Goal: Information Seeking & Learning: Learn about a topic

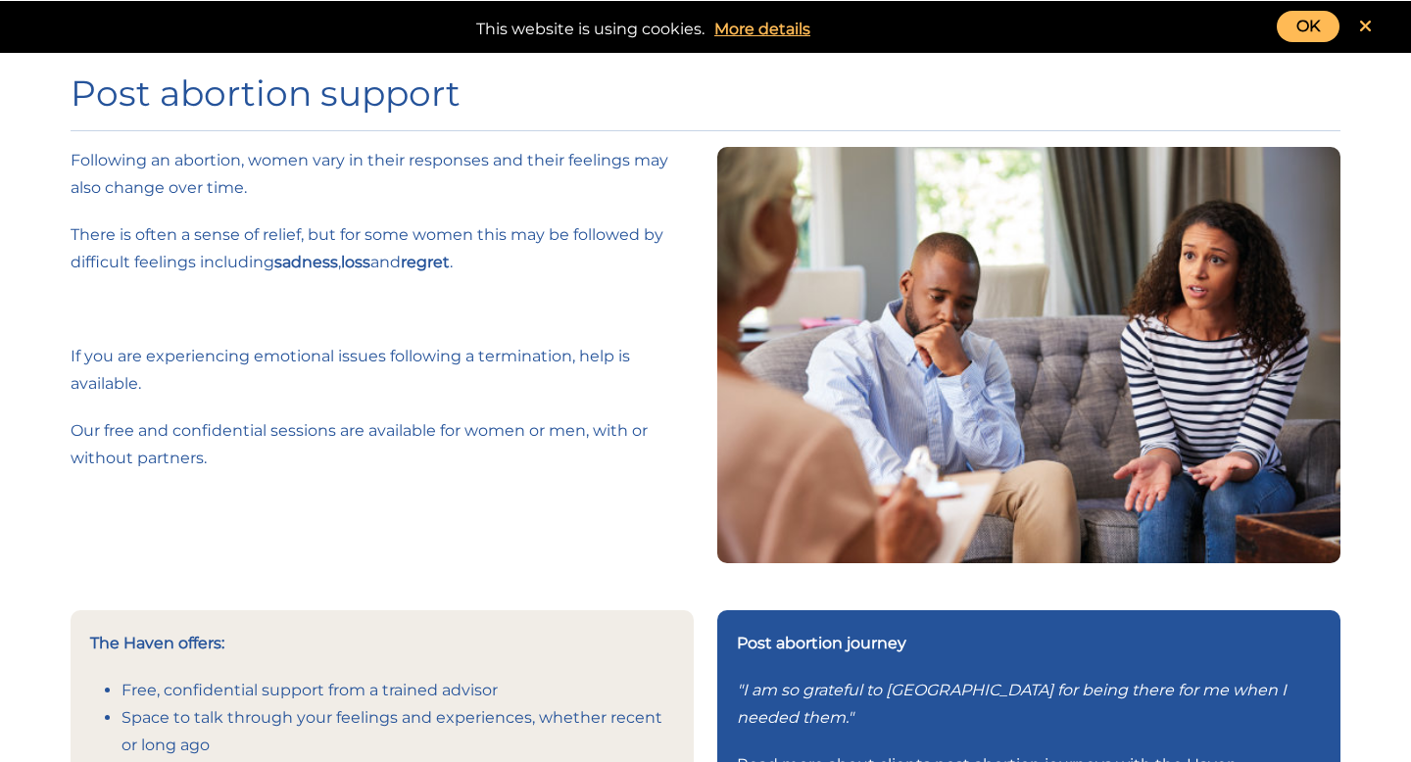
click at [1362, 23] on icon at bounding box center [1365, 27] width 13 height 18
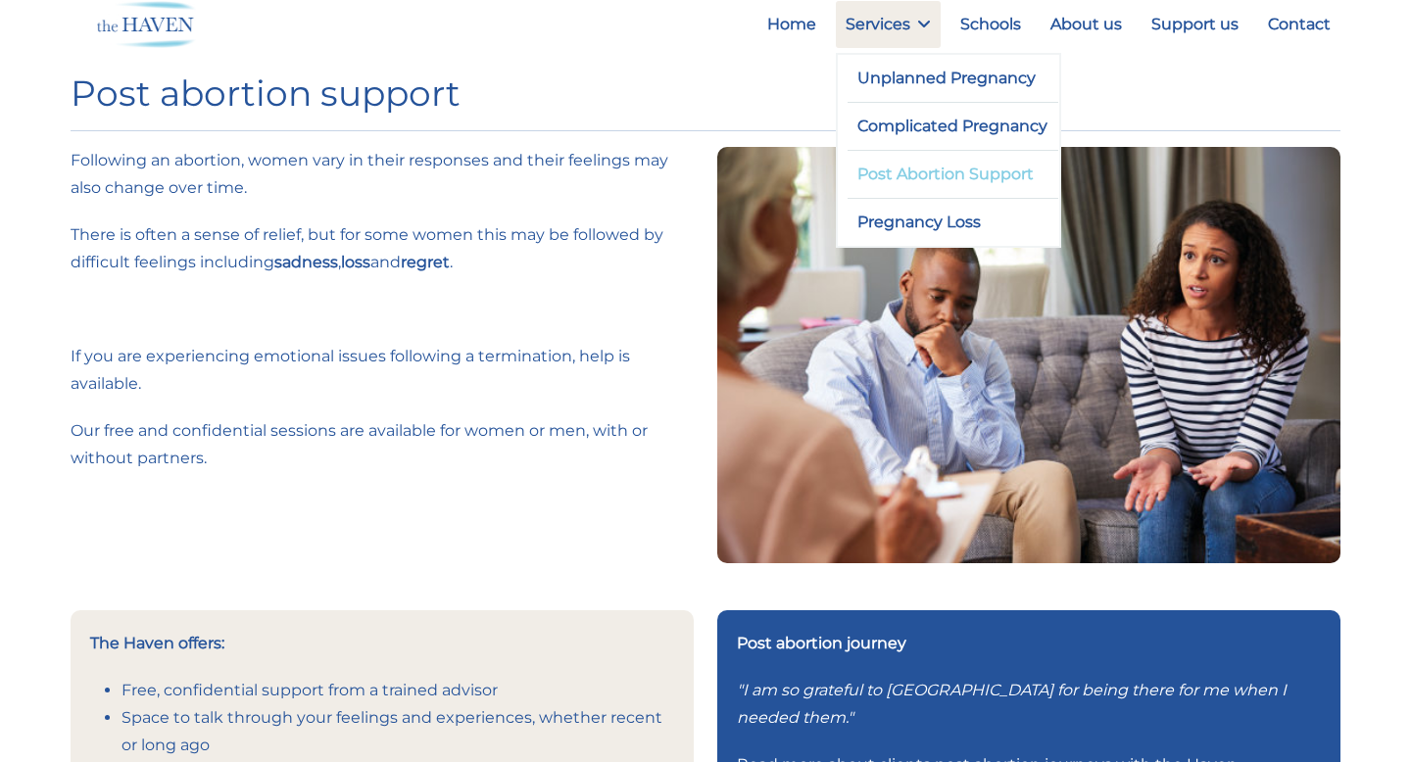
click at [935, 169] on link "Post Abortion Support" at bounding box center [952, 174] width 211 height 47
click at [922, 231] on link "Pregnancy Loss" at bounding box center [952, 222] width 211 height 47
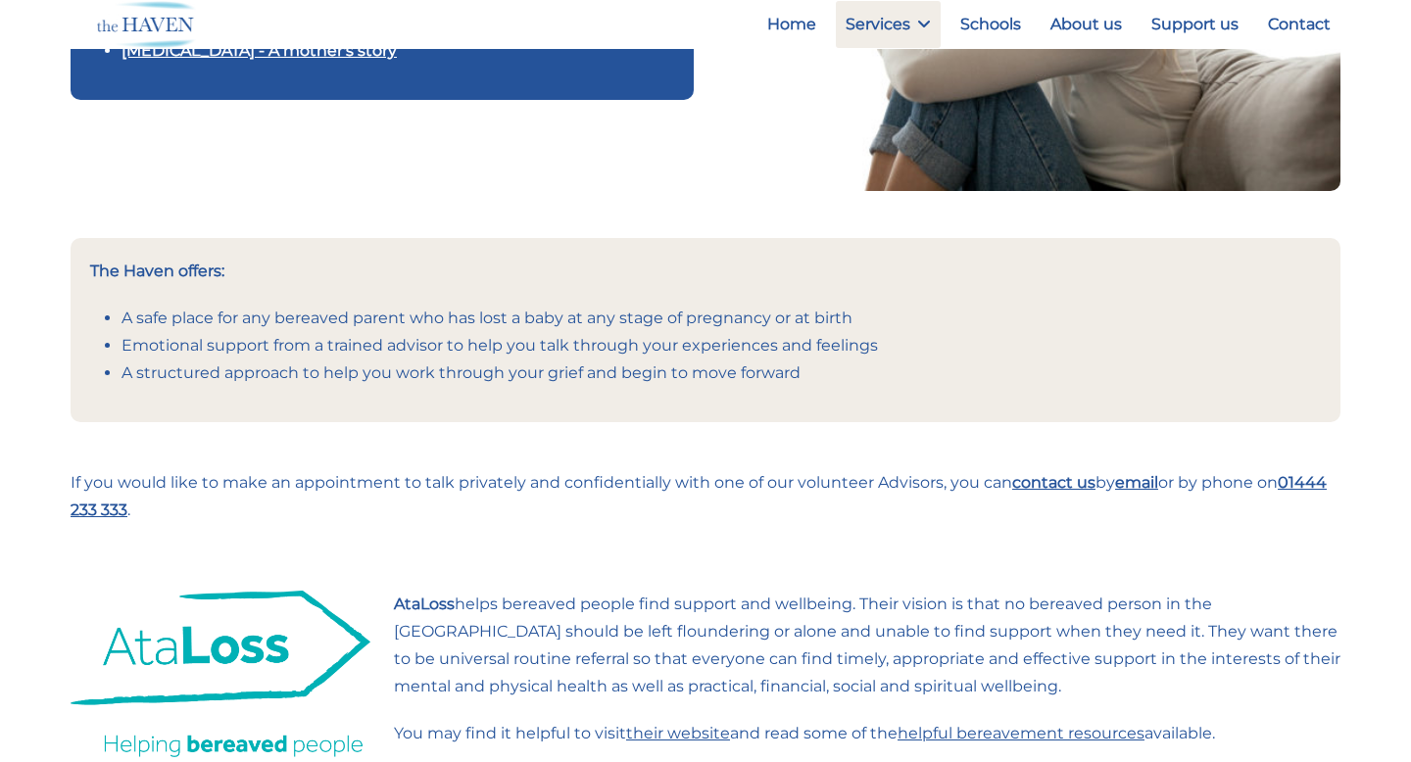
scroll to position [352, 0]
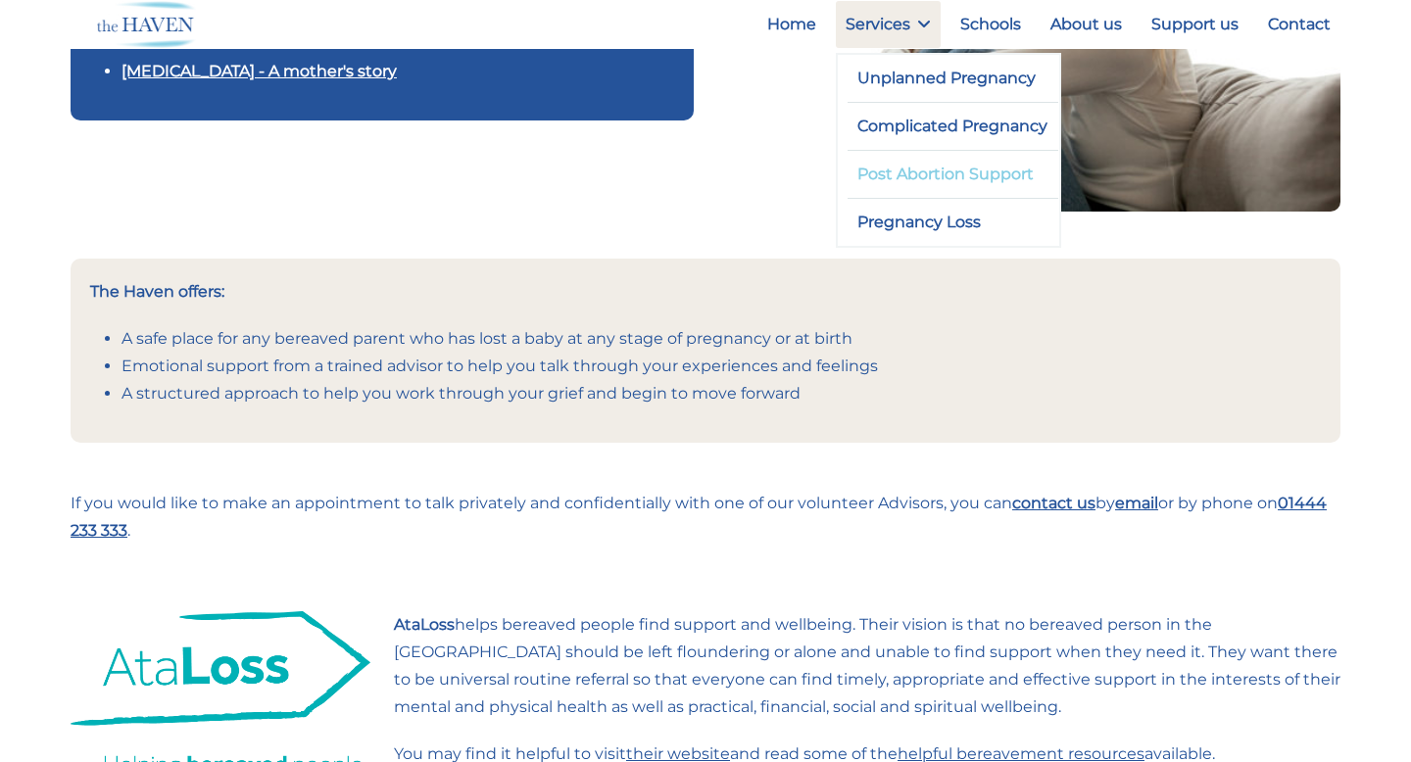
click at [921, 181] on link "Post Abortion Support" at bounding box center [952, 174] width 211 height 47
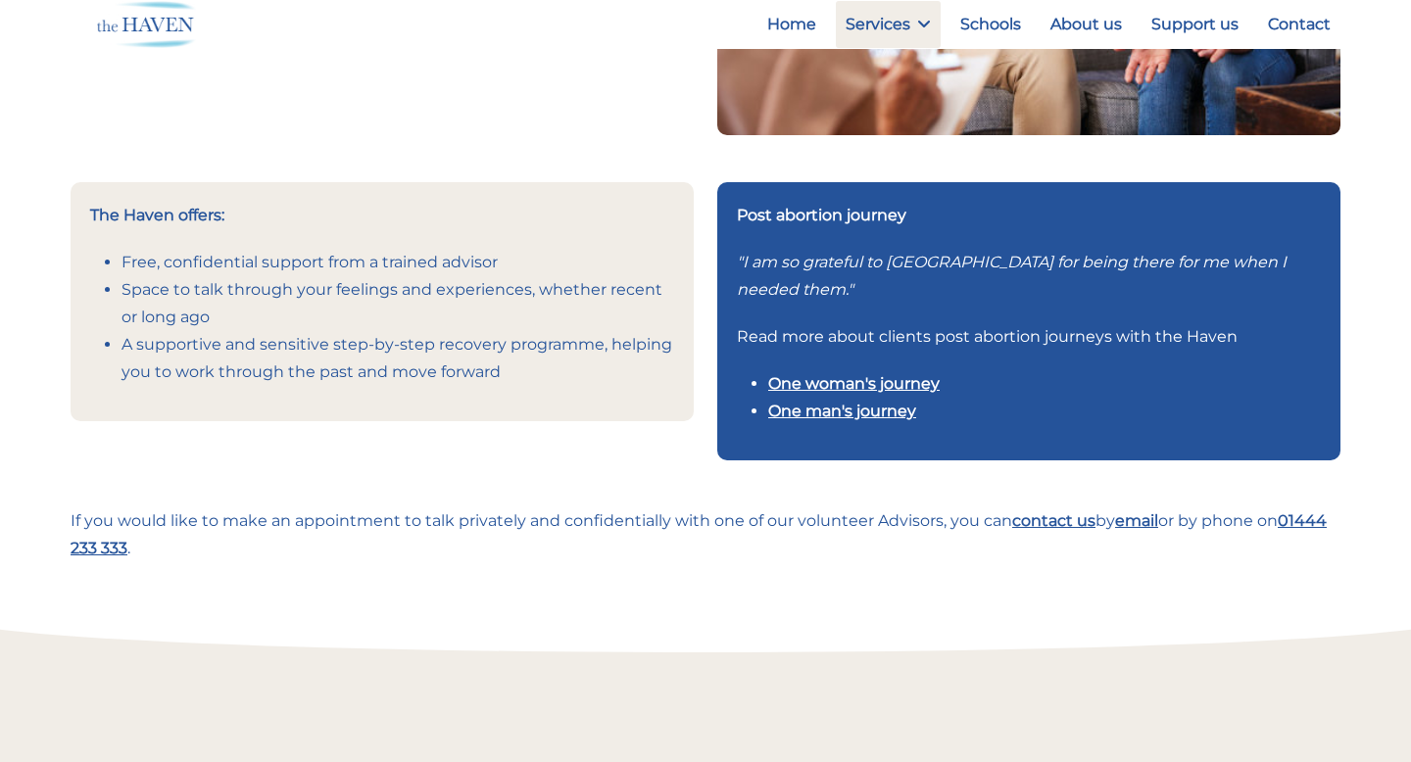
scroll to position [432, 0]
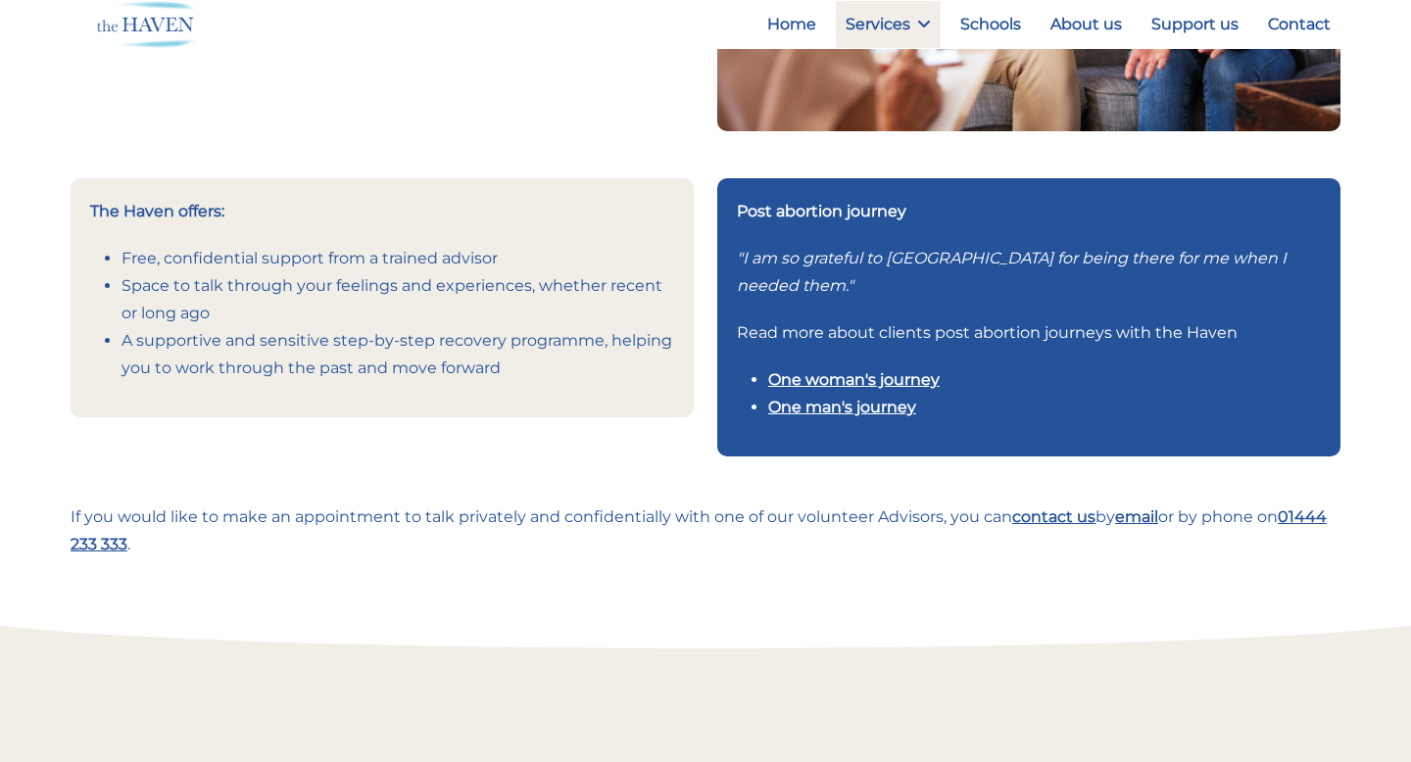
click at [891, 377] on link "One woman's journey" at bounding box center [853, 379] width 171 height 19
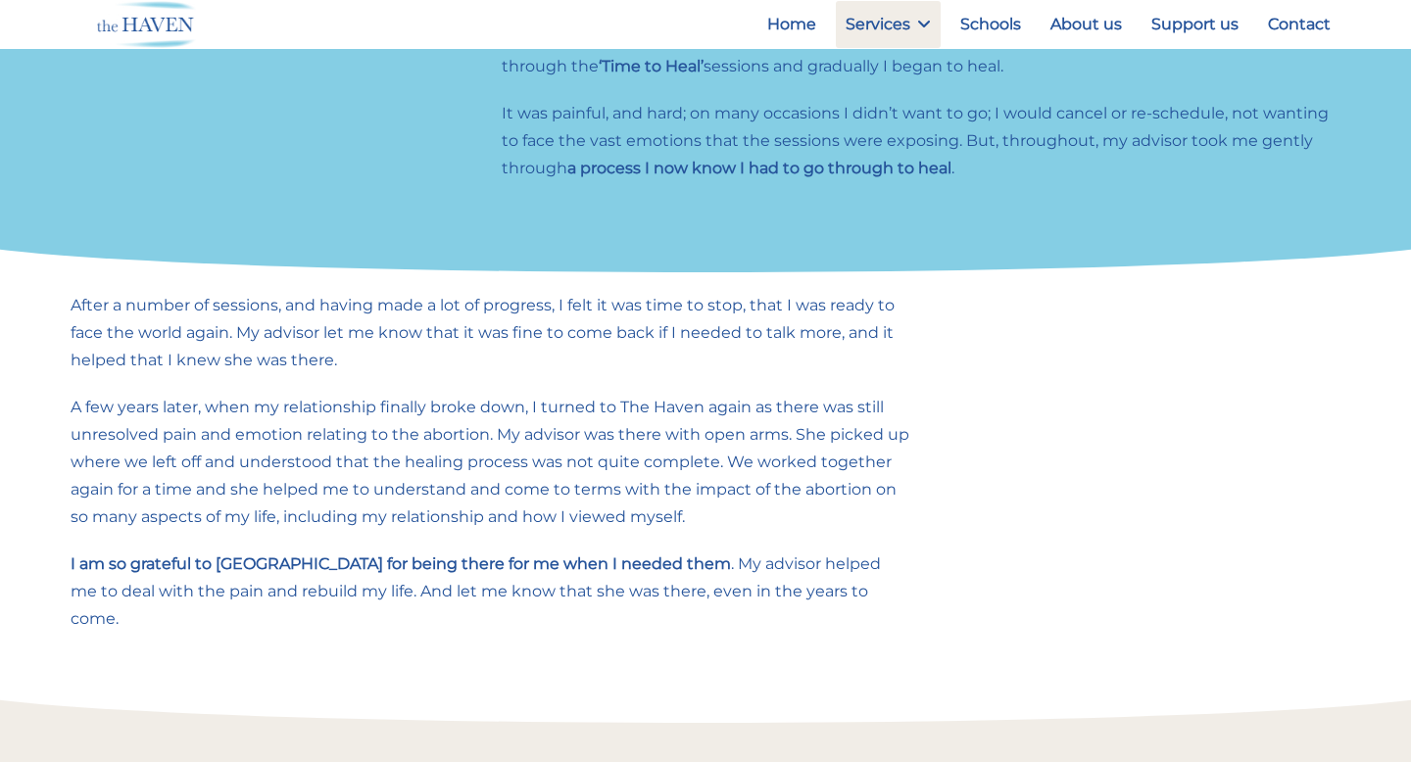
scroll to position [593, 0]
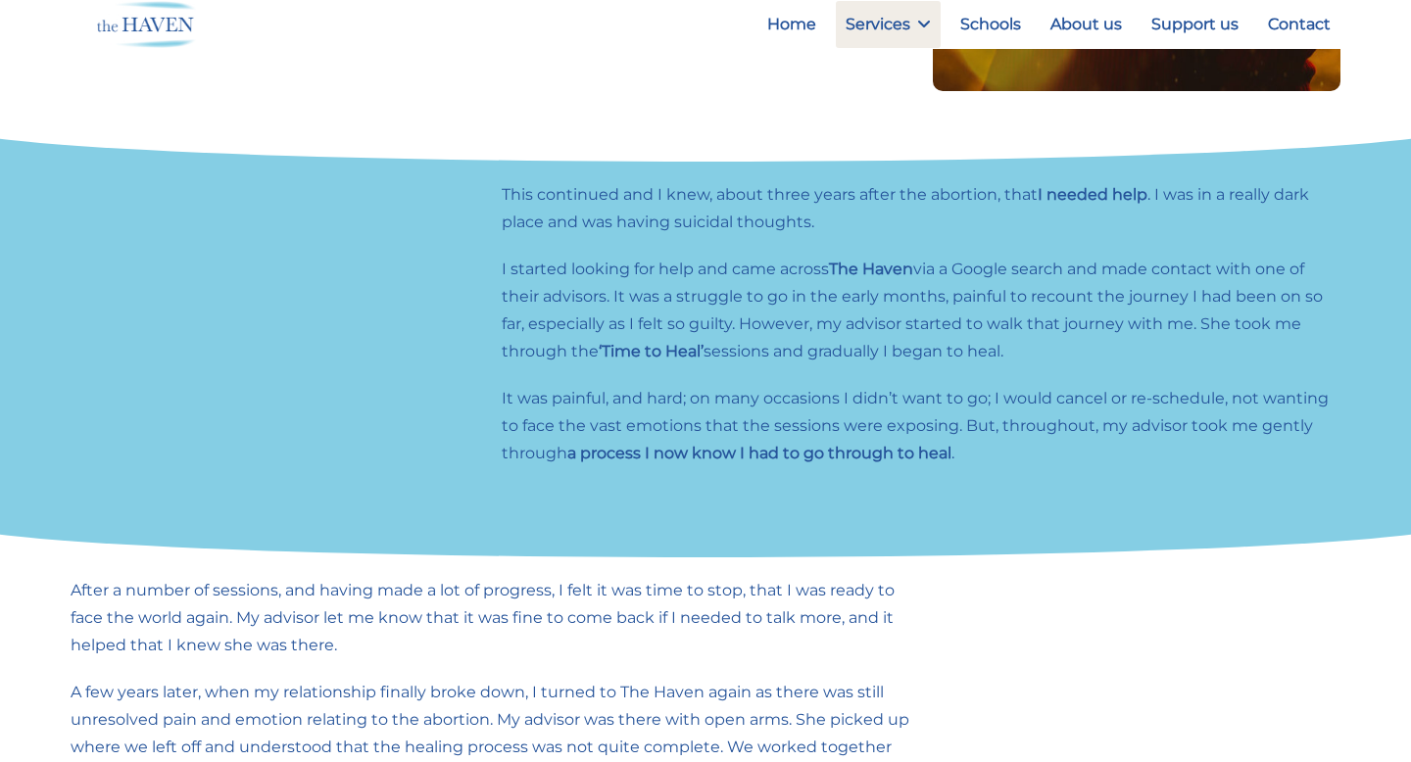
click at [680, 351] on strong "‘Time to Heal’" at bounding box center [651, 351] width 105 height 19
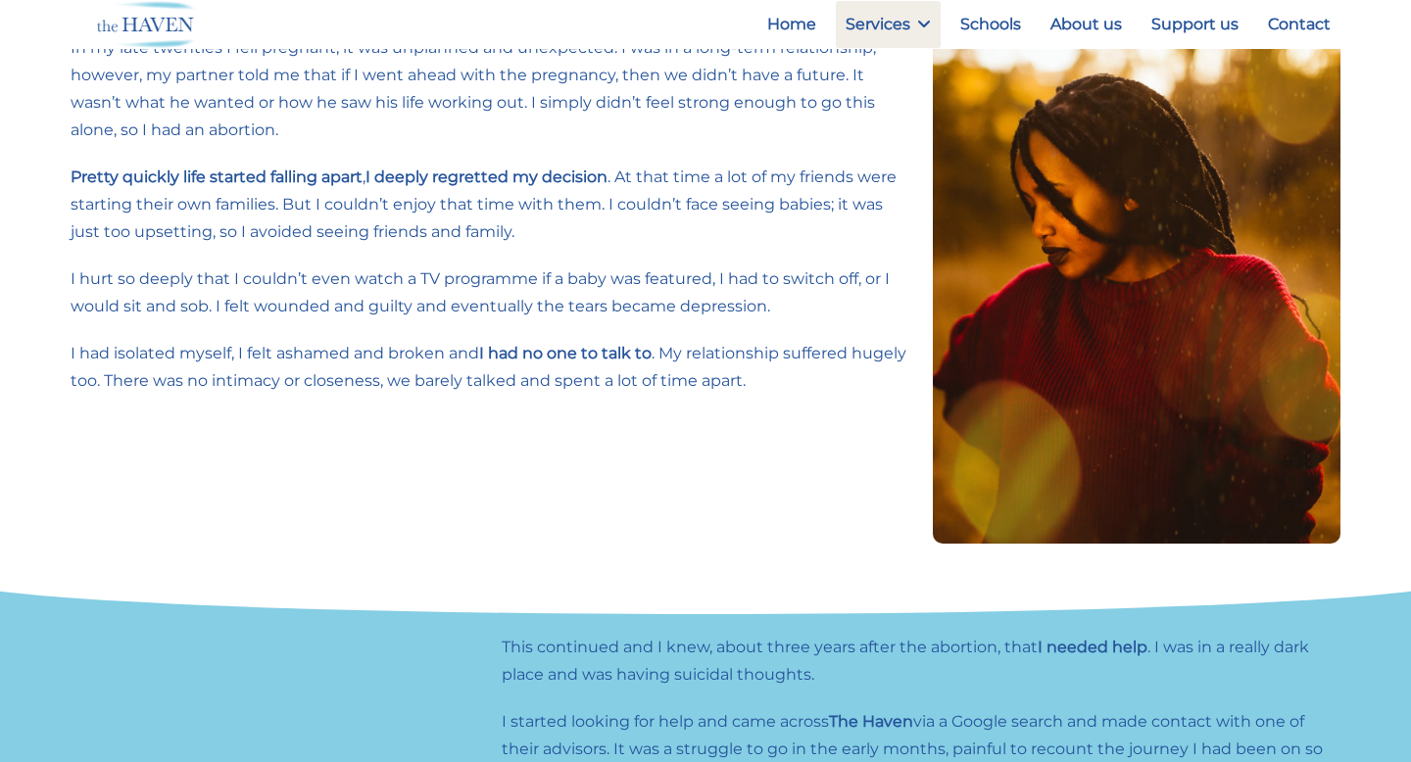
scroll to position [0, 0]
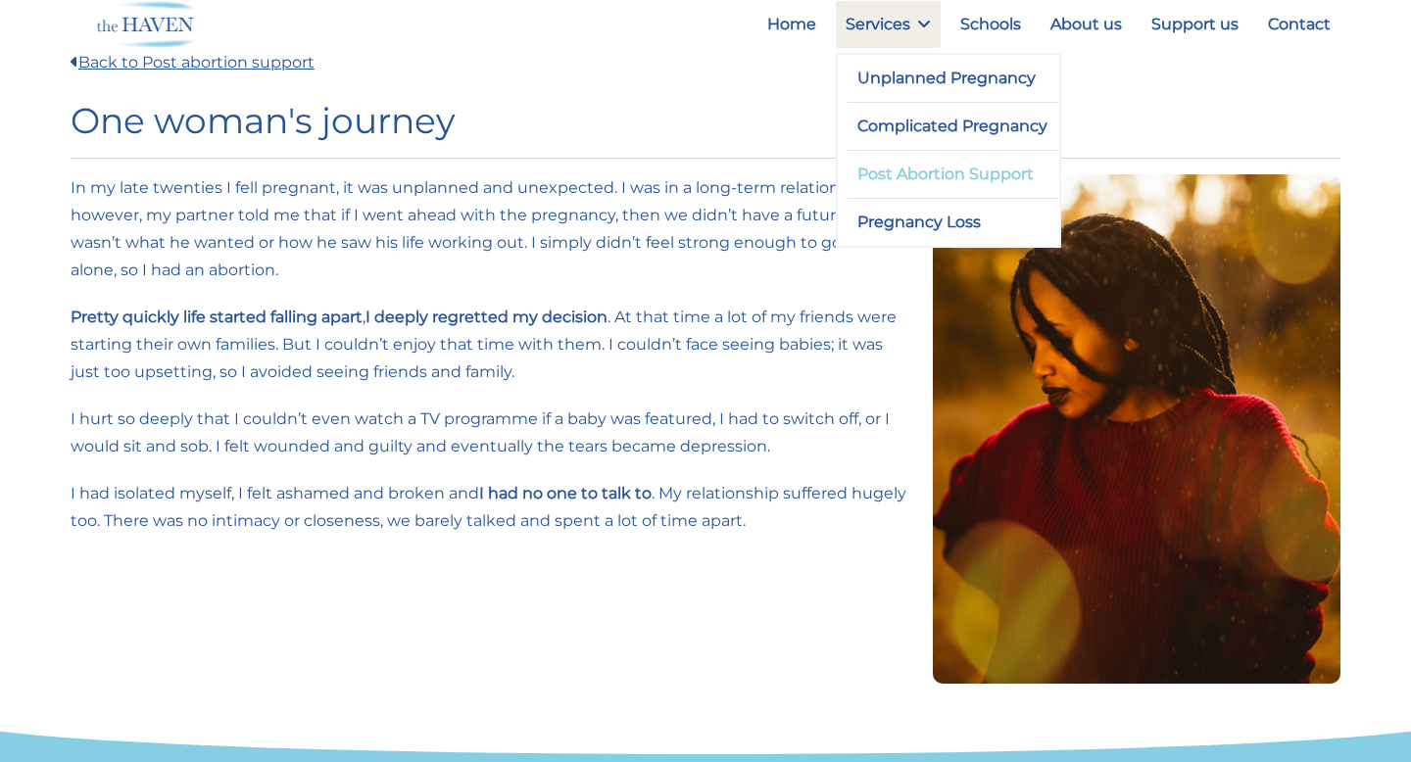
click at [915, 169] on link "Post Abortion Support" at bounding box center [952, 174] width 211 height 47
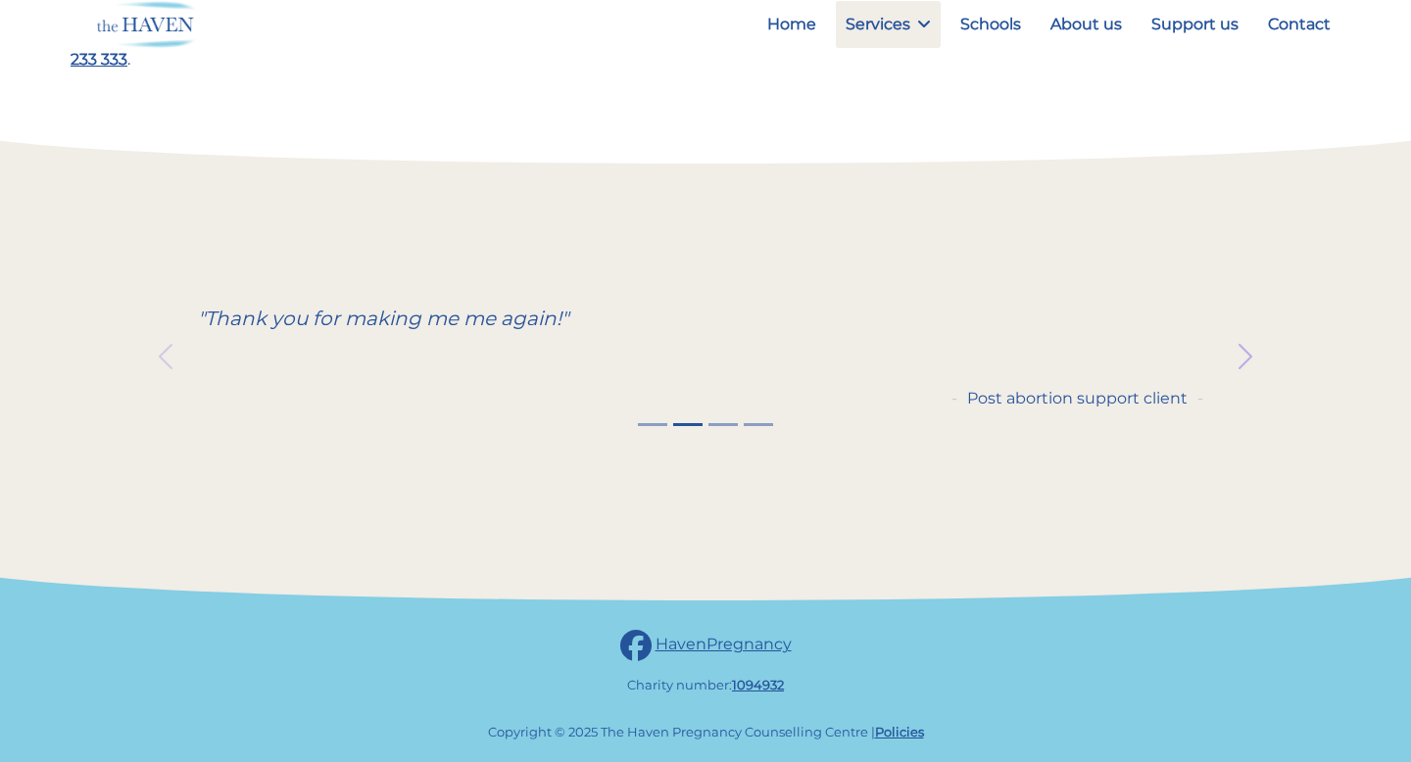
scroll to position [920, 0]
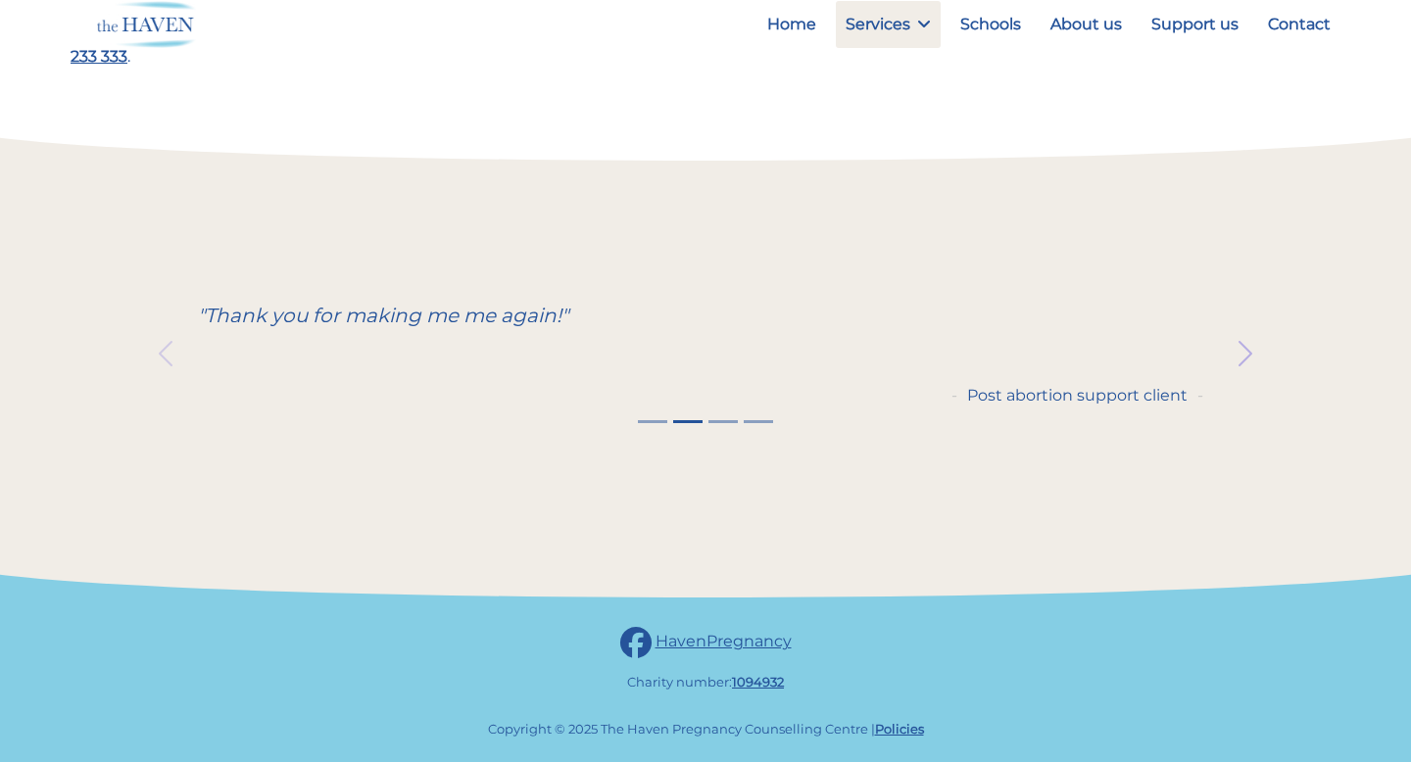
click at [1157, 395] on button "Next" at bounding box center [1245, 354] width 190 height 190
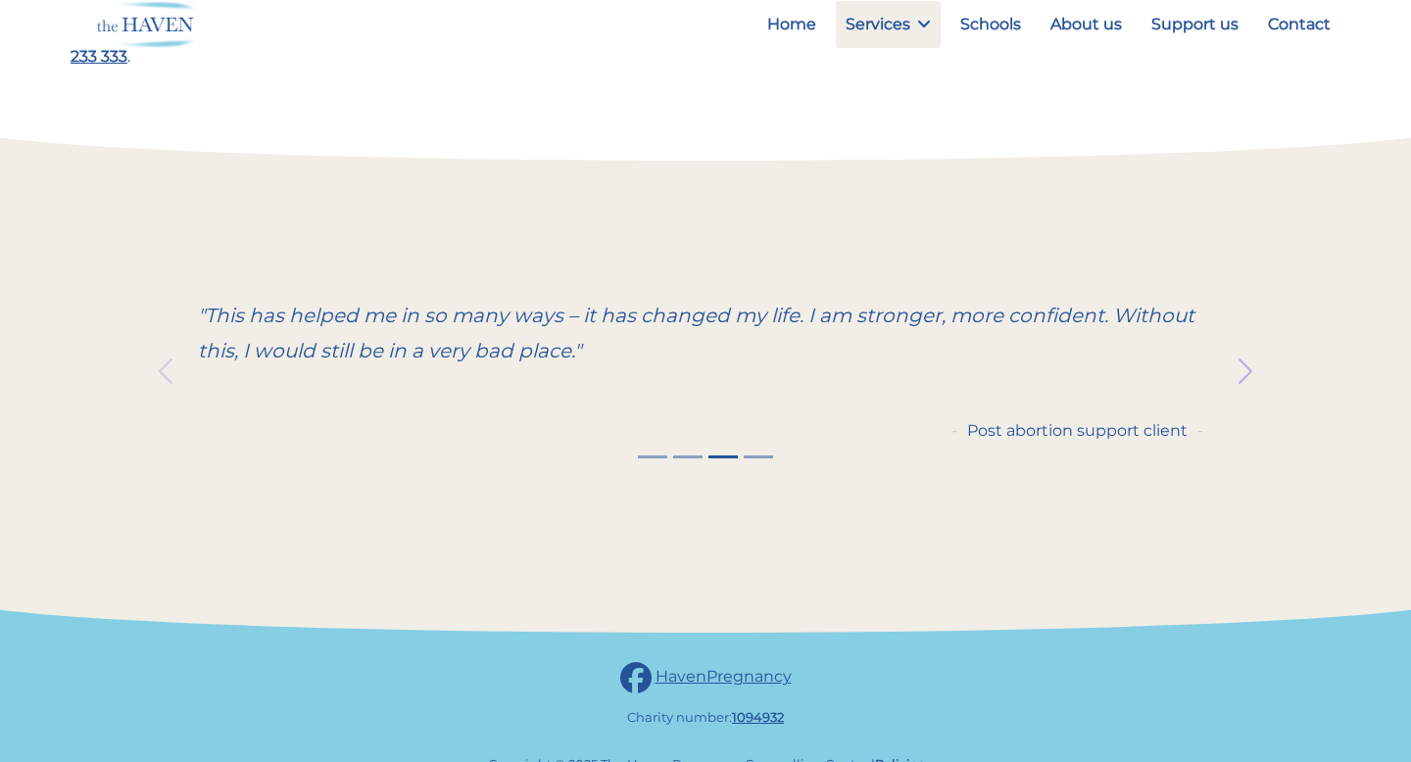
click at [1238, 378] on span "button" at bounding box center [1245, 371] width 31 height 31
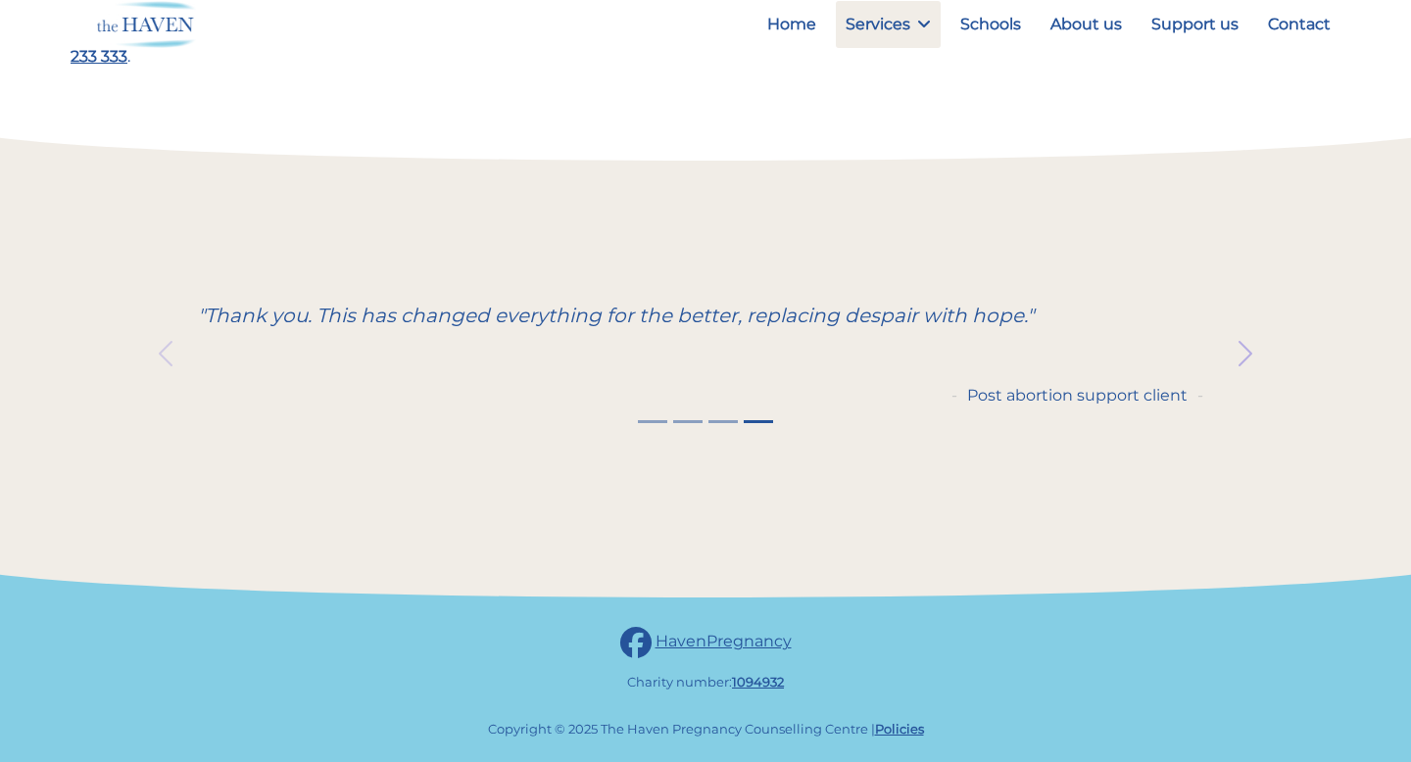
click at [1238, 378] on button "Next" at bounding box center [1245, 354] width 190 height 190
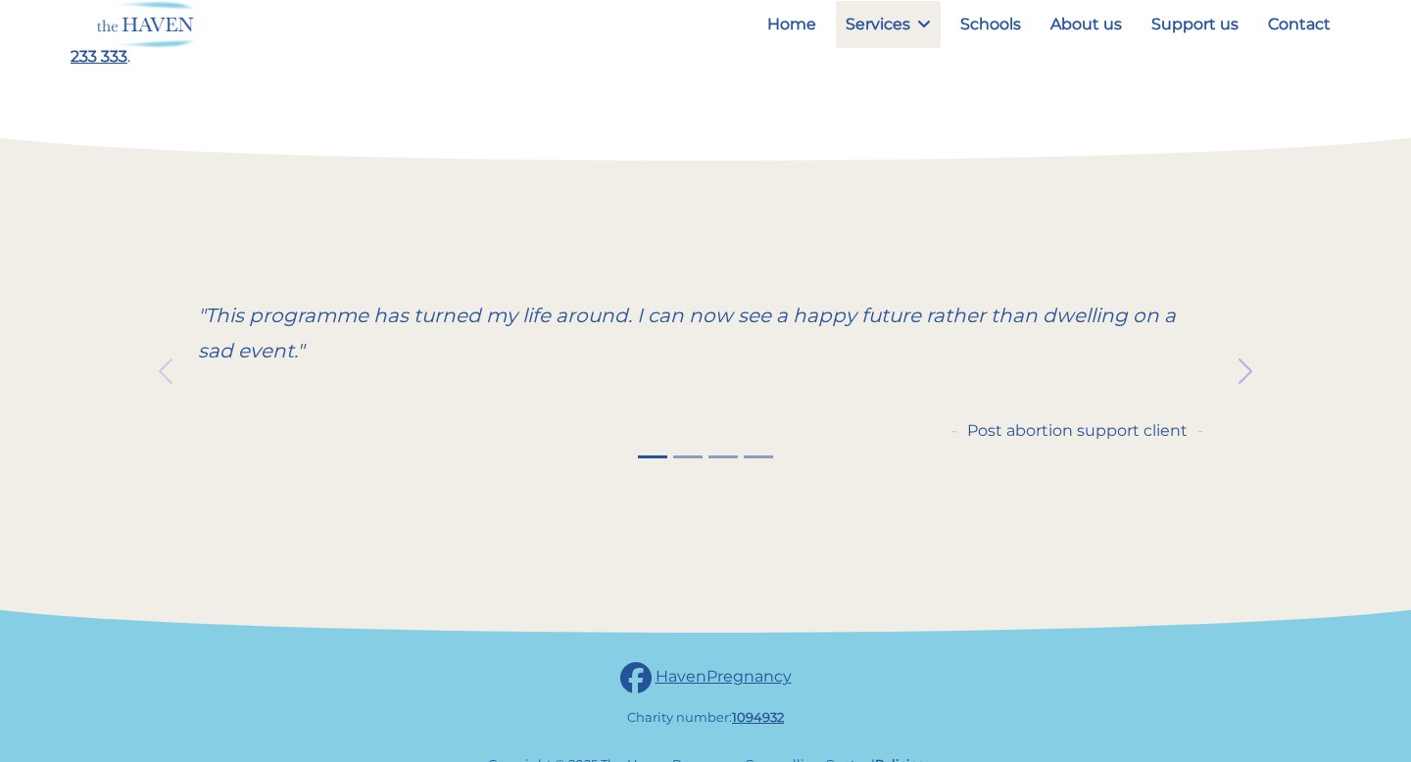
click at [1238, 378] on span "button" at bounding box center [1245, 371] width 31 height 31
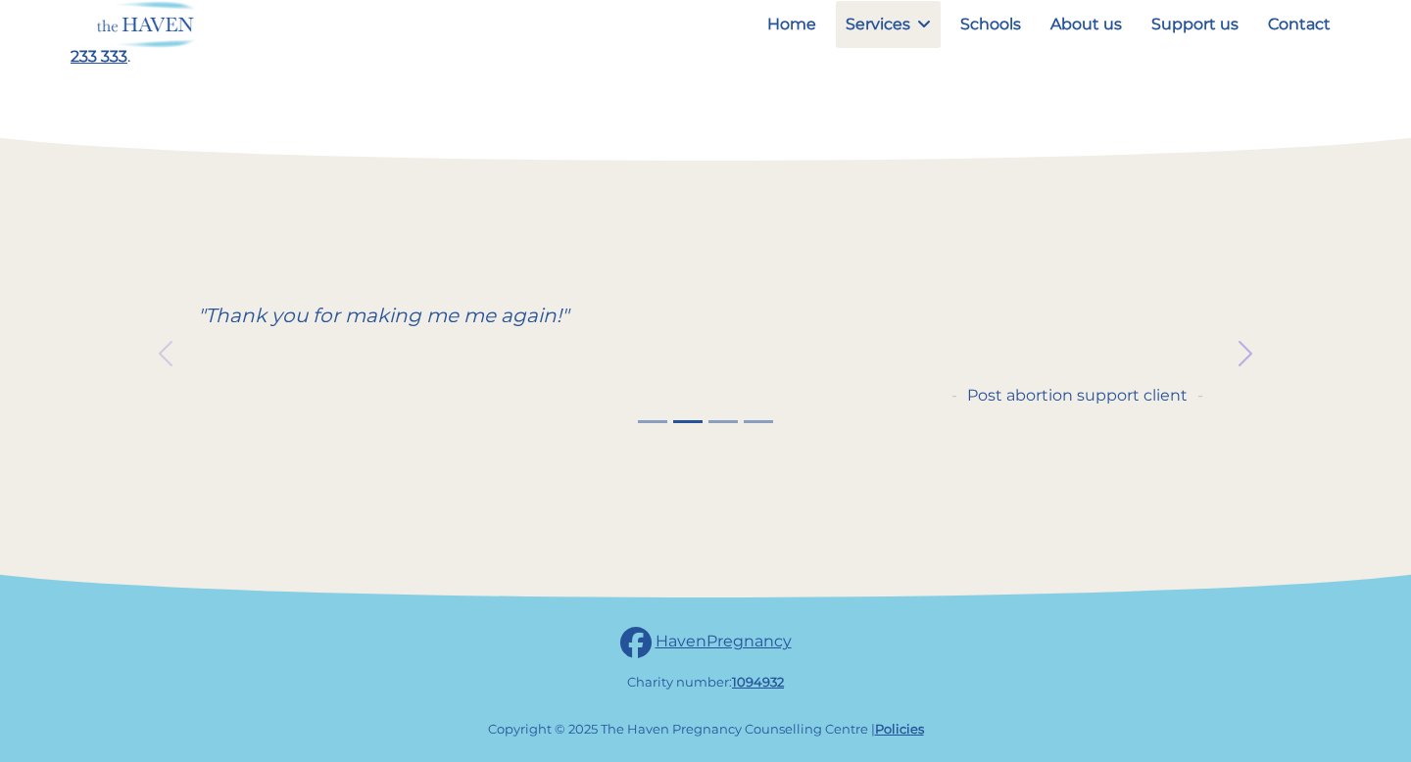
click at [1238, 378] on button "Next" at bounding box center [1245, 354] width 190 height 190
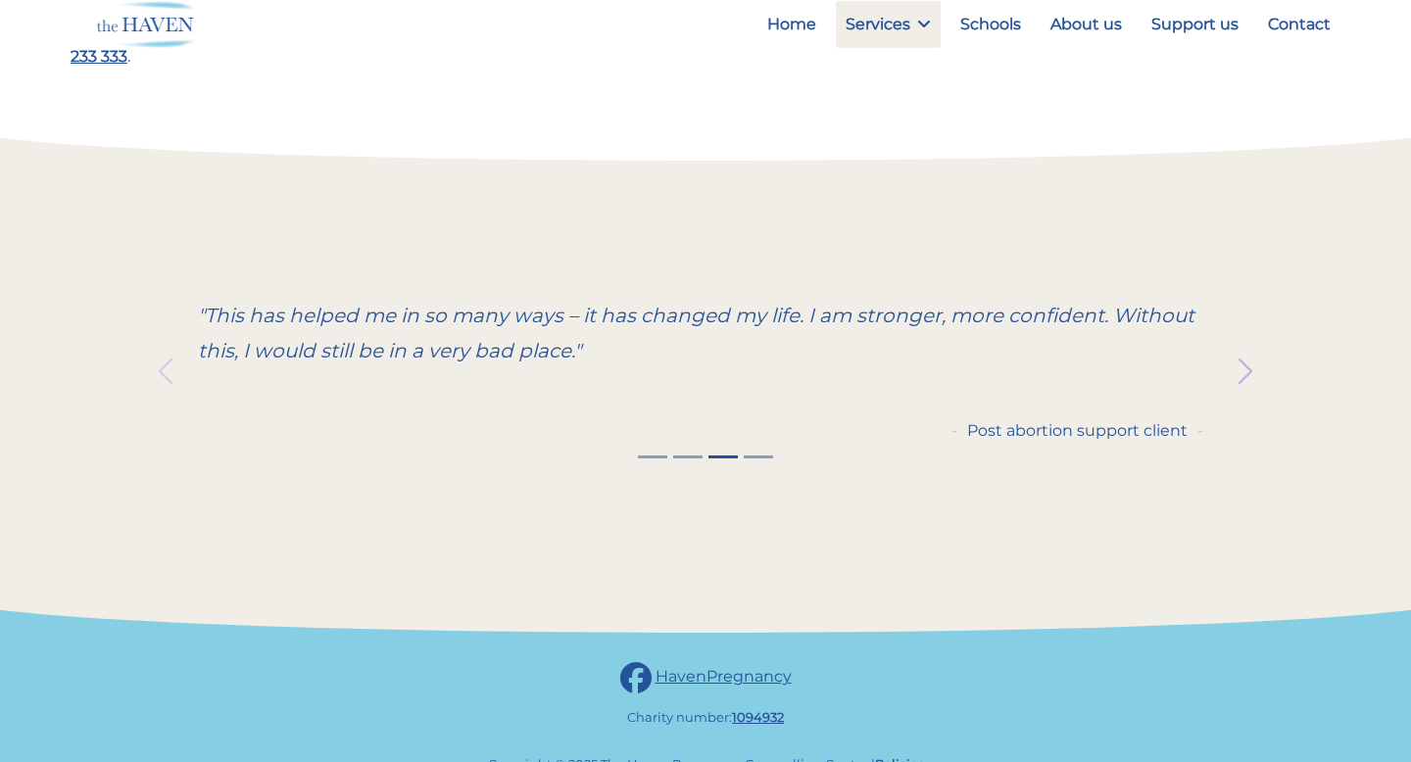
click at [1238, 378] on span "button" at bounding box center [1245, 371] width 31 height 31
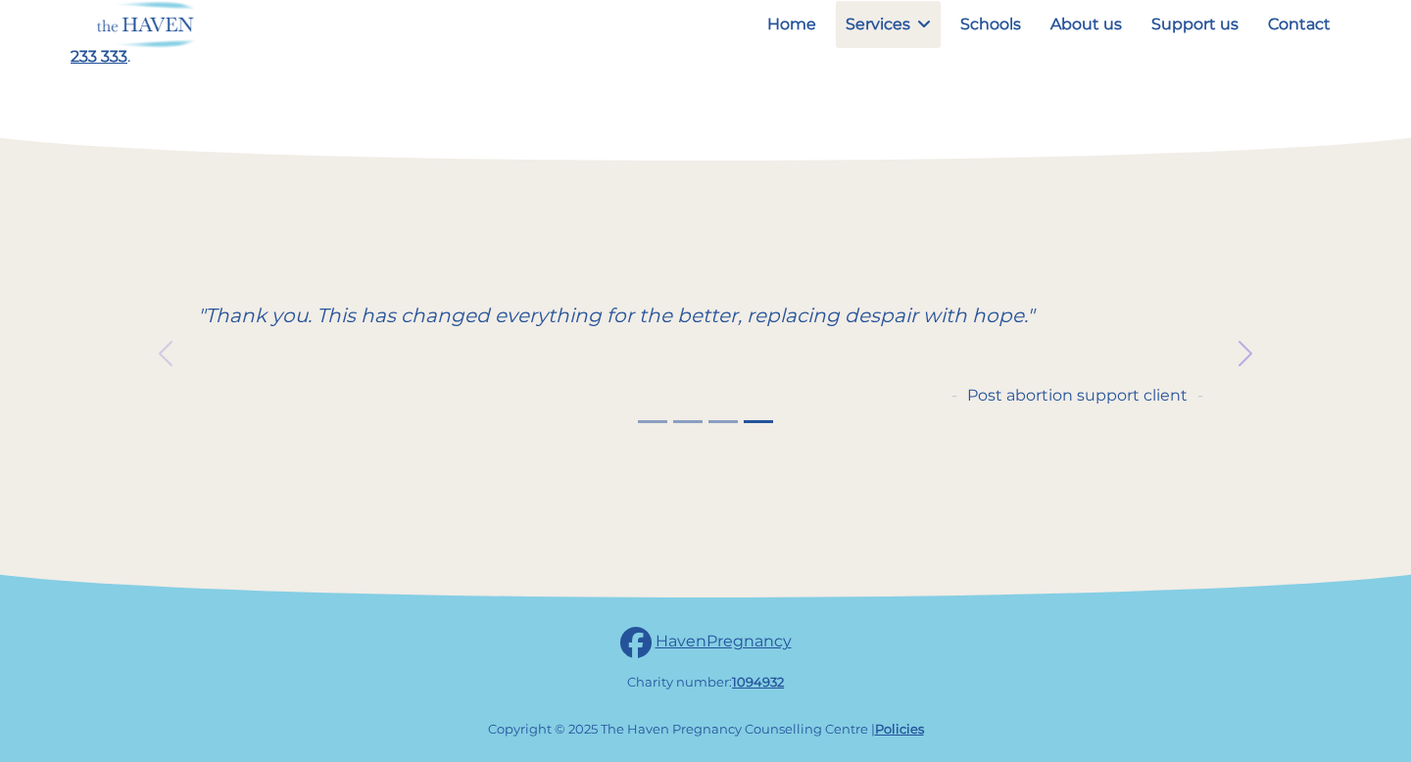
click at [1238, 378] on button "Next" at bounding box center [1245, 354] width 190 height 190
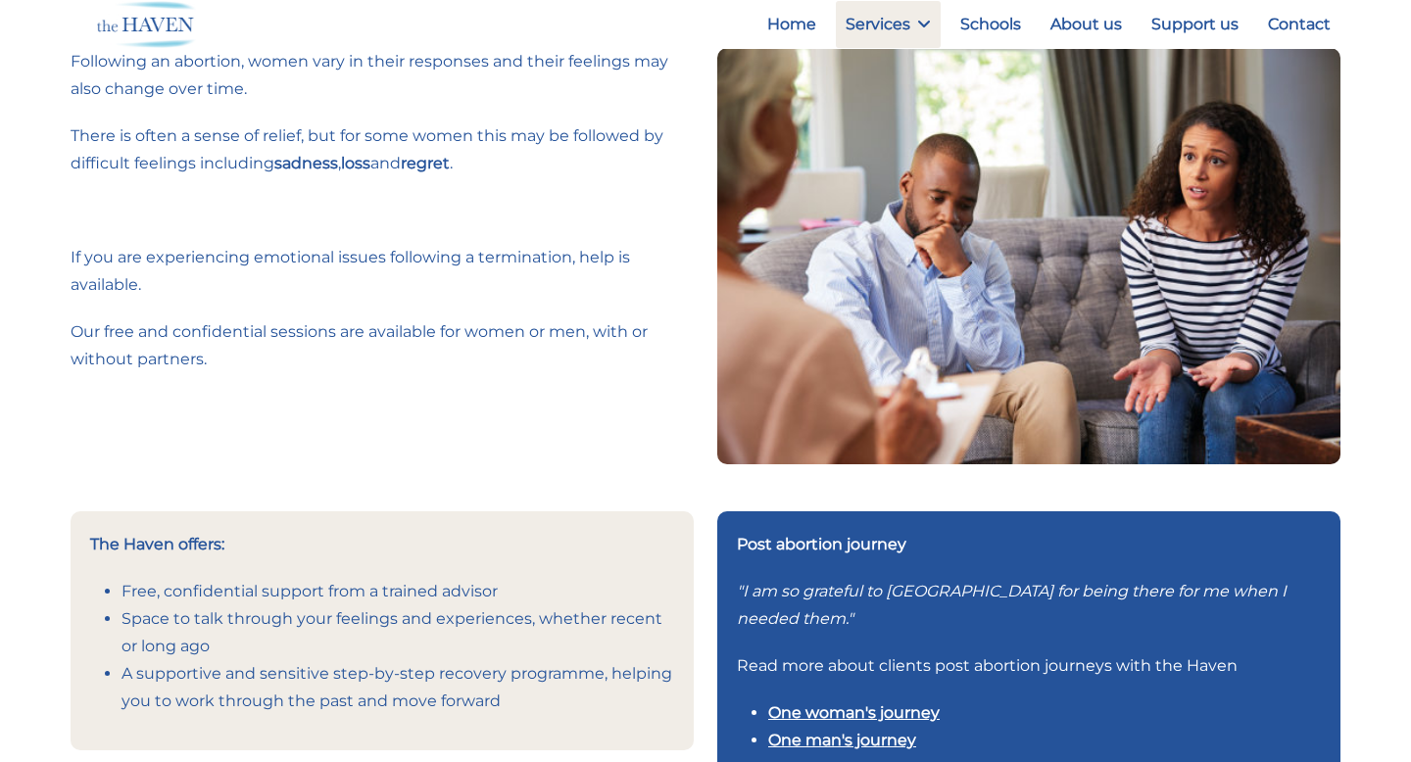
scroll to position [0, 0]
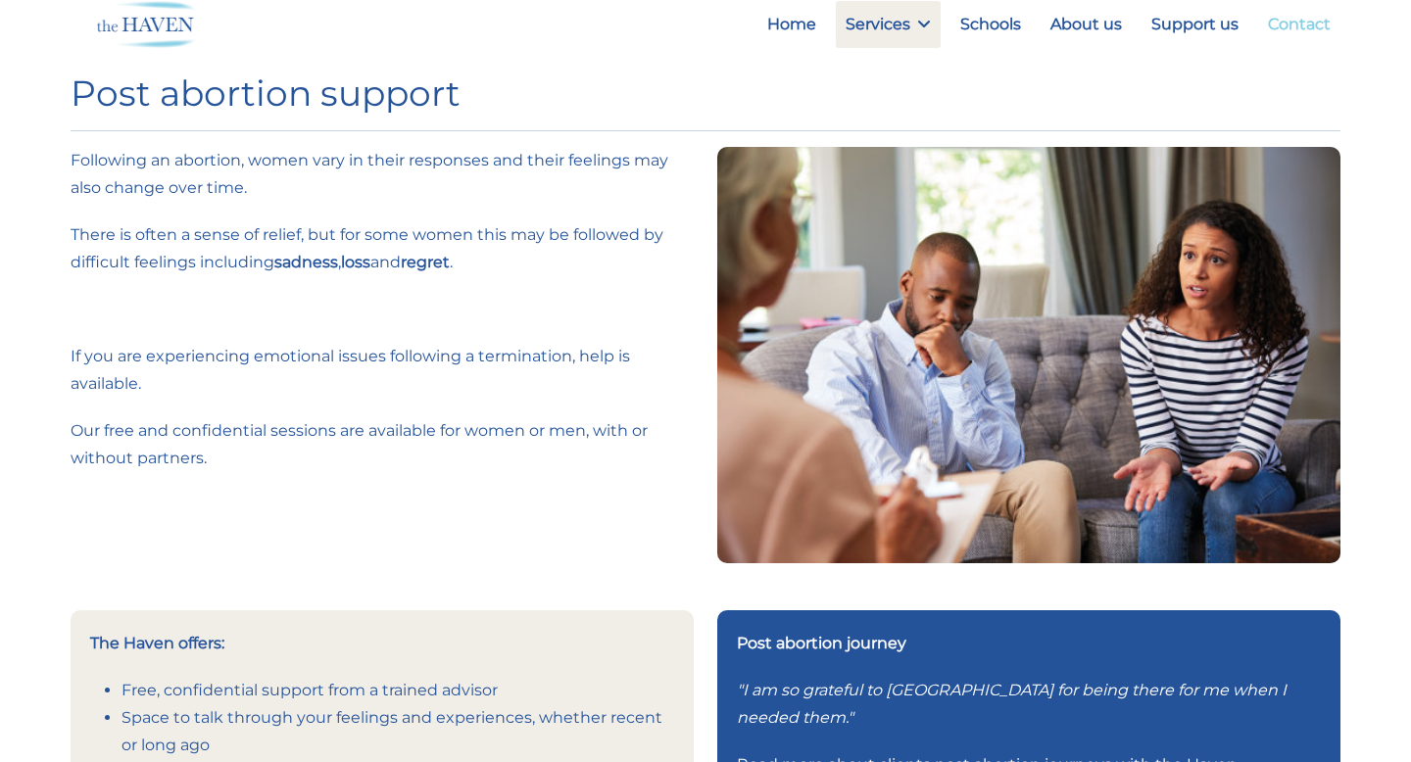
click at [1303, 23] on link "Contact" at bounding box center [1299, 24] width 82 height 47
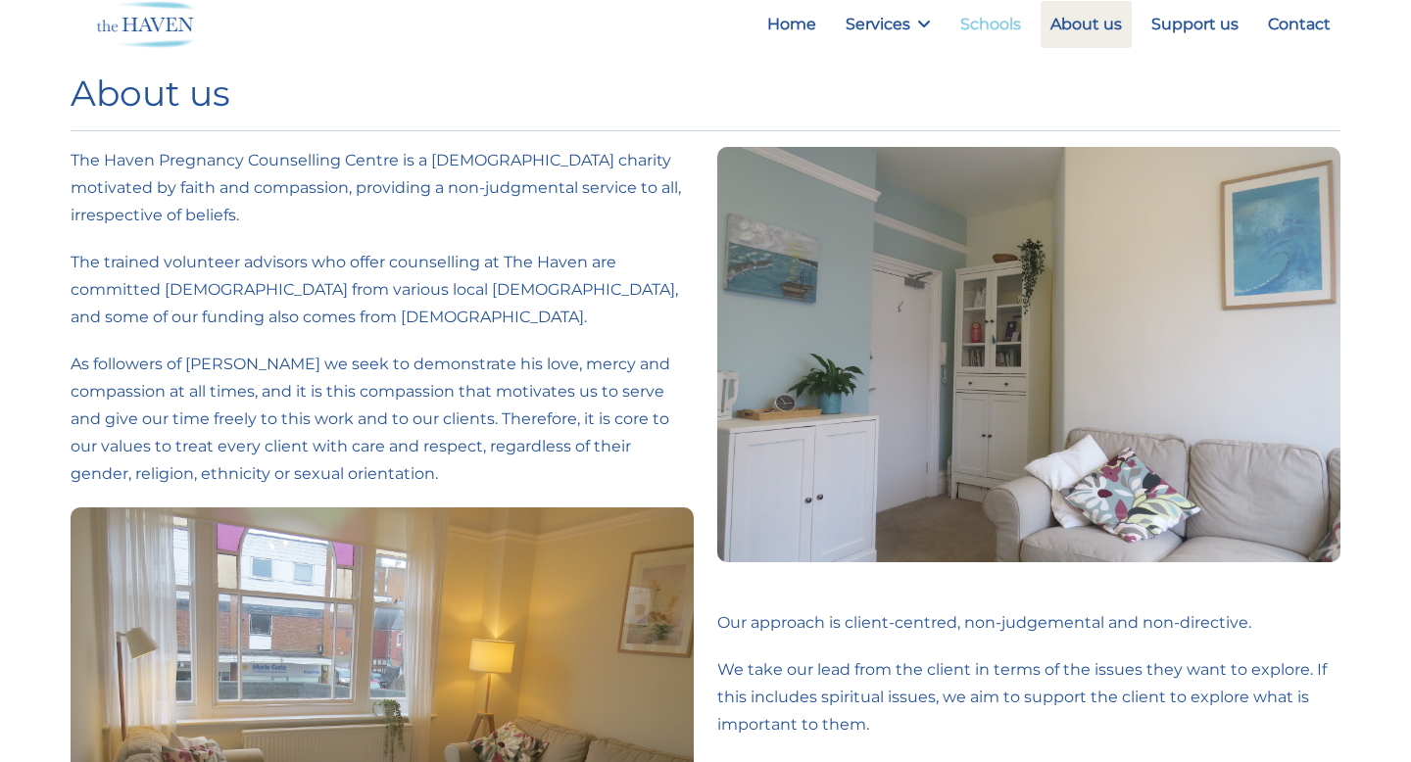
click at [1000, 24] on link "Schools" at bounding box center [990, 24] width 80 height 47
